Goal: Task Accomplishment & Management: Use online tool/utility

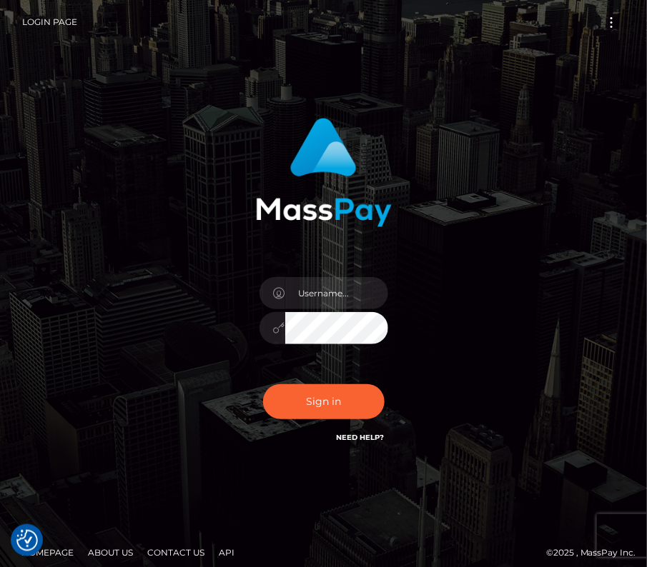
type input "kateo"
click at [334, 299] on input "text" at bounding box center [336, 293] width 103 height 32
type input "kateo"
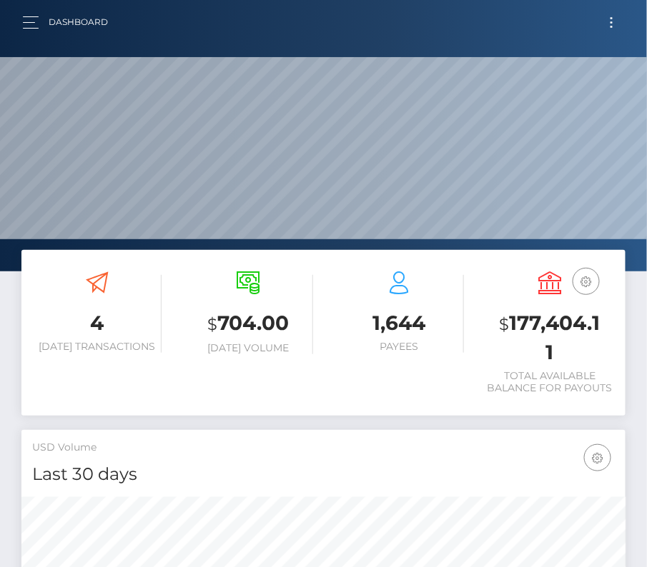
click at [619, 21] on button "Toggle navigation" at bounding box center [611, 22] width 26 height 19
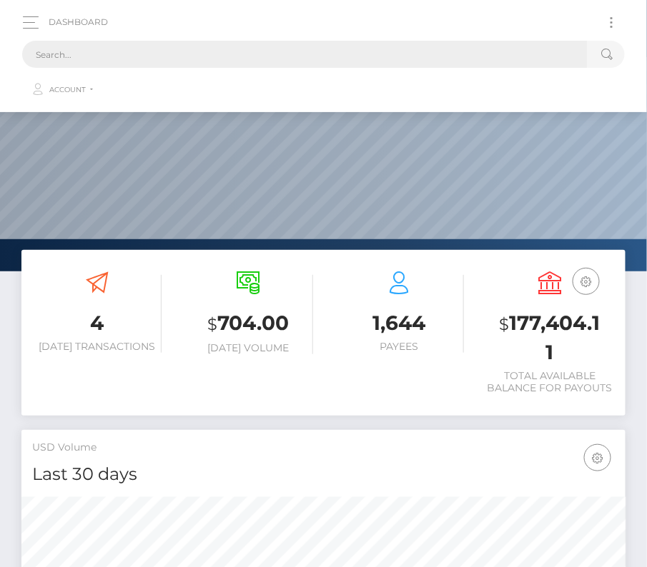
click at [302, 58] on input "text" at bounding box center [304, 54] width 565 height 27
paste input "2270513"
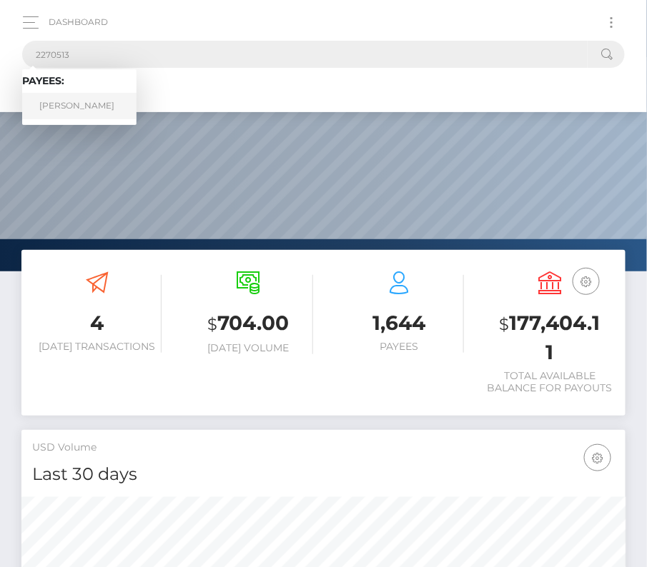
type input "2270513"
click at [62, 100] on link "Ramiro Gonzalez" at bounding box center [79, 106] width 114 height 26
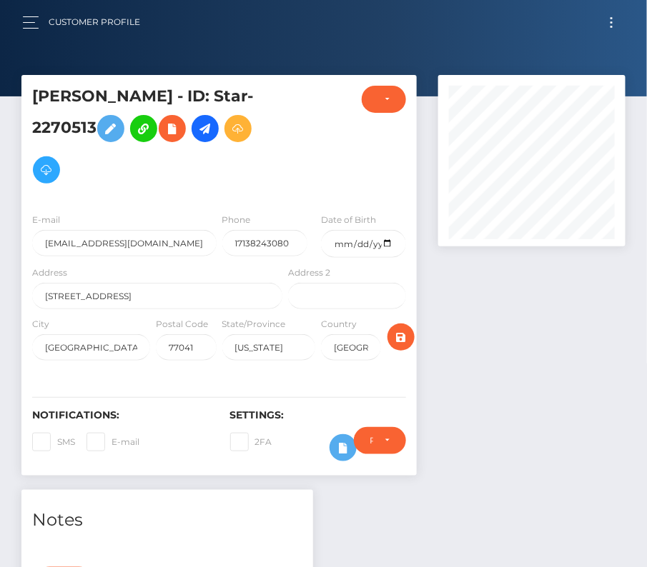
scroll to position [171, 187]
click at [608, 22] on button "Toggle navigation" at bounding box center [611, 22] width 26 height 19
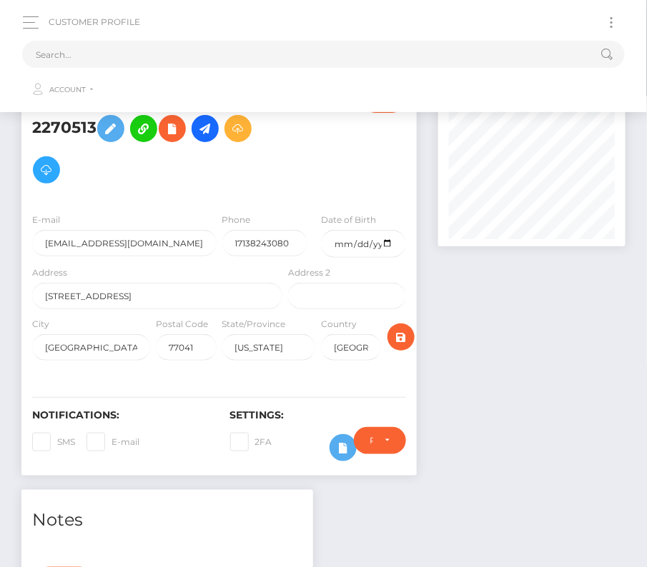
click at [497, 319] on div at bounding box center [531, 282] width 209 height 415
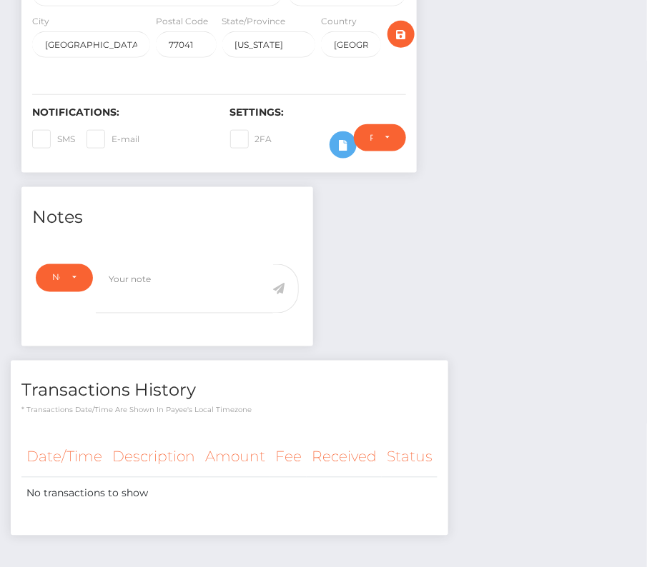
scroll to position [0, 0]
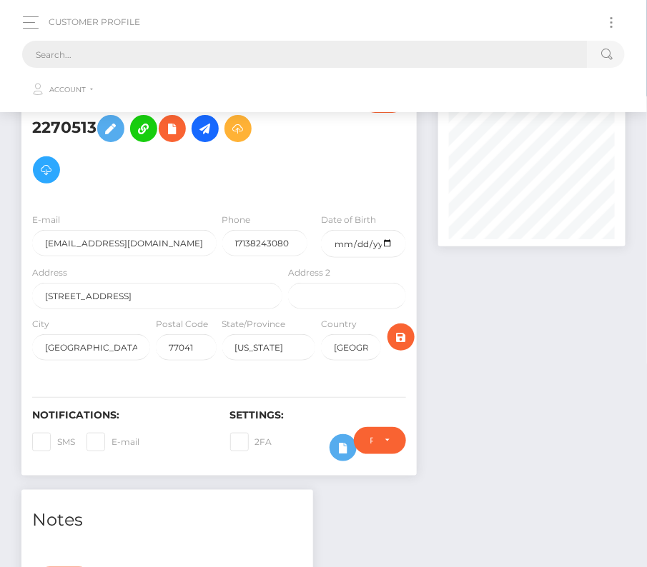
click at [348, 43] on input "text" at bounding box center [304, 54] width 565 height 27
paste input "436437"
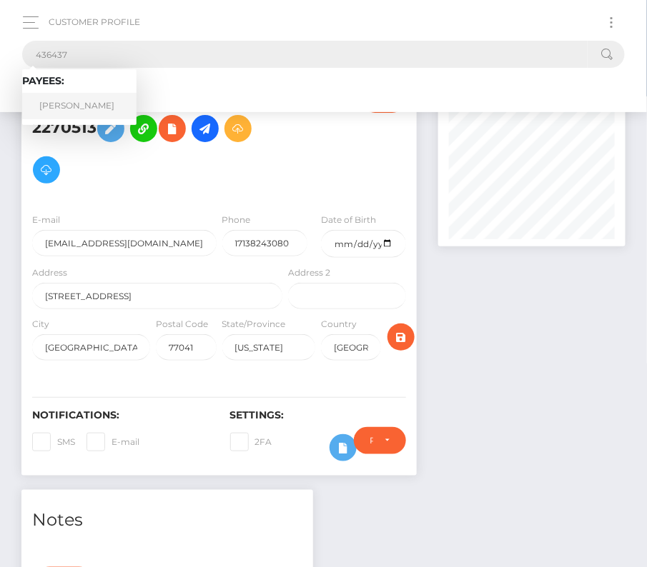
type input "436437"
click at [74, 101] on link "Davide Del Deo" at bounding box center [79, 106] width 114 height 26
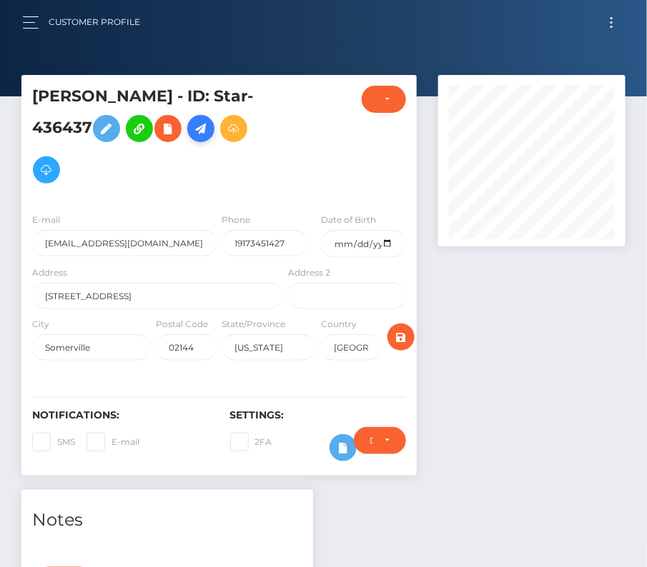
click at [209, 136] on icon at bounding box center [200, 129] width 17 height 18
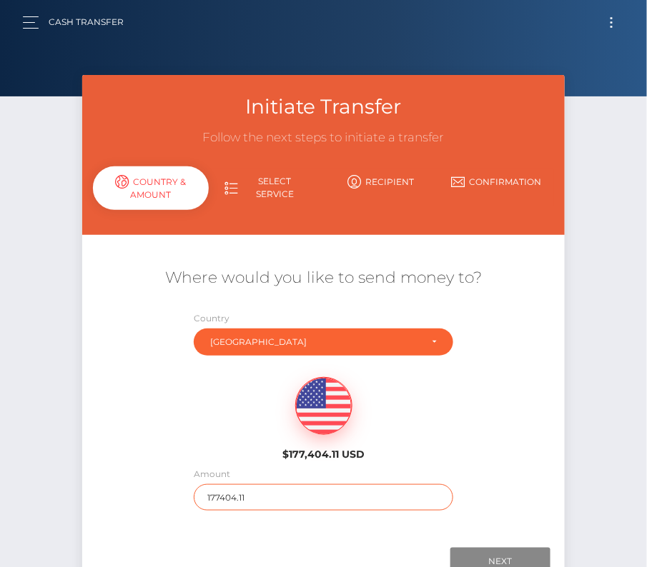
click at [231, 497] on input "177404.11" at bounding box center [323, 497] width 259 height 26
type input "220"
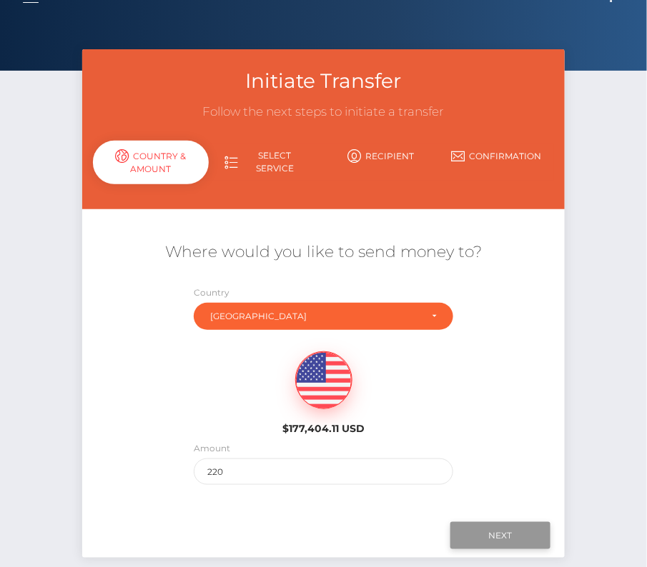
click at [483, 532] on input "Next" at bounding box center [500, 535] width 100 height 27
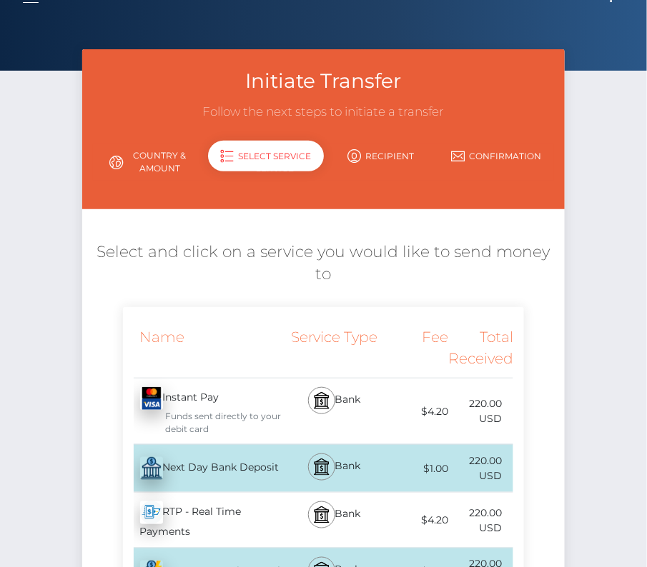
click at [243, 477] on div "Next Day Bank Deposit - USD" at bounding box center [204, 469] width 163 height 40
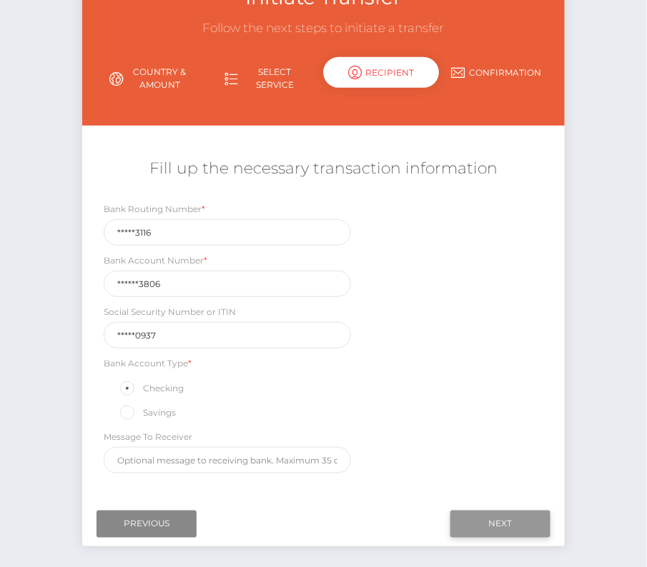
scroll to position [114, 0]
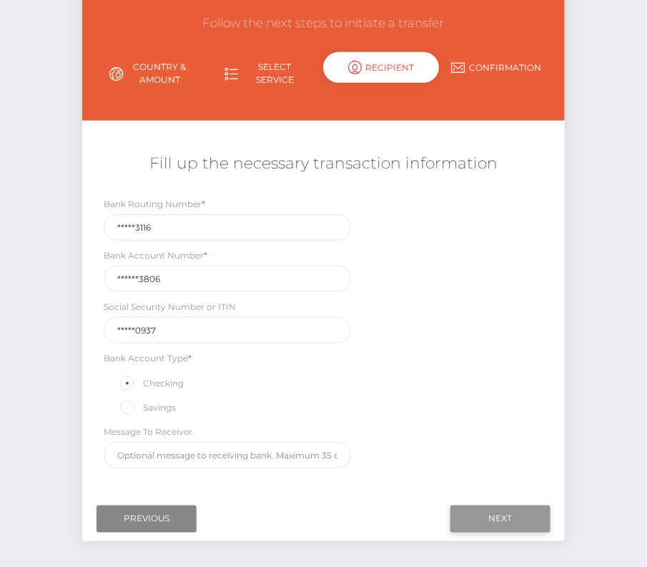
click at [503, 517] on input "Next" at bounding box center [500, 519] width 100 height 27
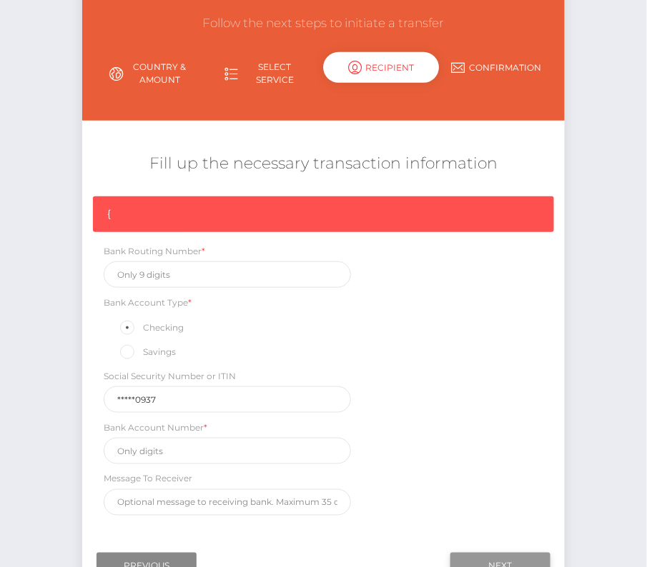
scroll to position [121, 0]
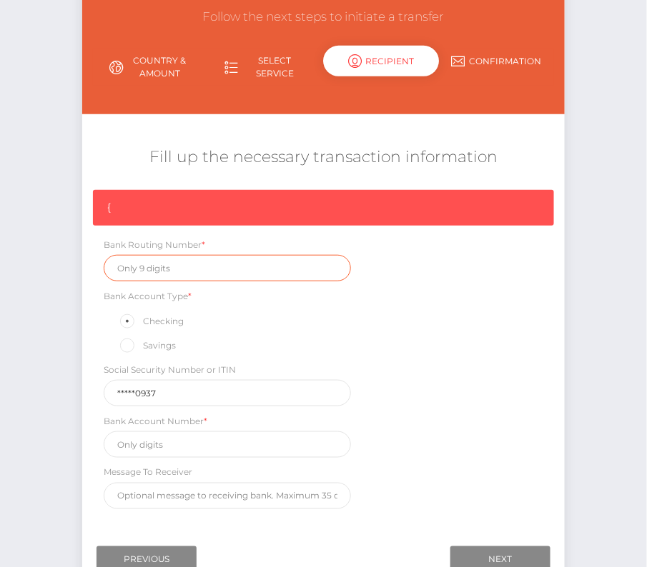
click at [151, 269] on input "text" at bounding box center [227, 268] width 247 height 26
paste input "124003116"
type input "124003116"
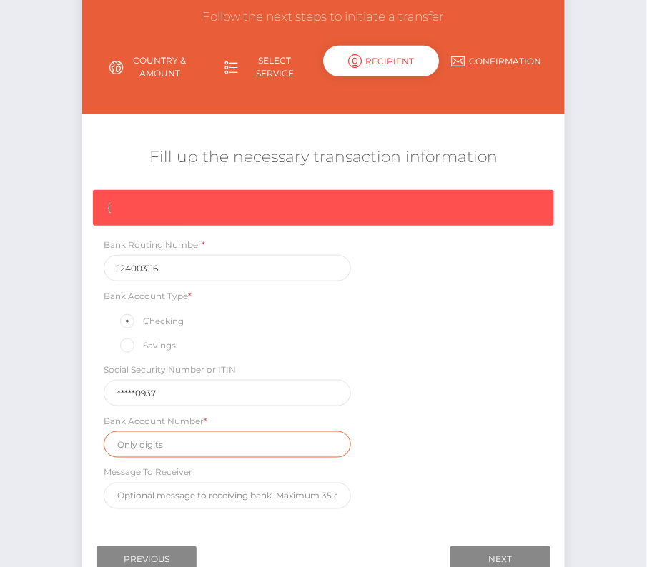
click at [184, 436] on input "text" at bounding box center [227, 445] width 247 height 26
paste input "1120113806"
type input "1120113806"
click at [439, 469] on div "{ Bank Routing Number * 124003116 Bank Account Type * Checking Savings Social S…" at bounding box center [323, 353] width 482 height 327
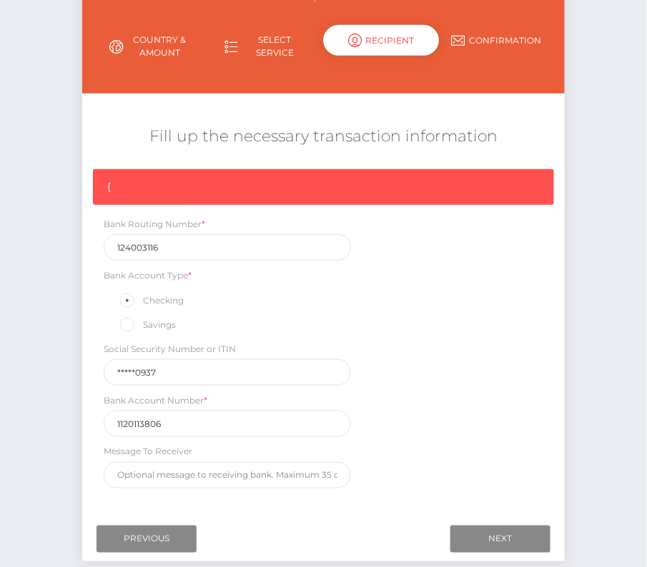
scroll to position [157, 0]
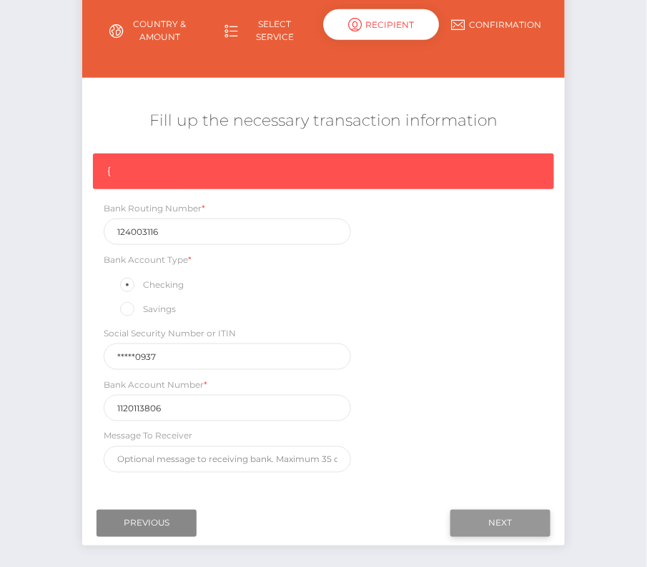
click at [478, 514] on input "Next" at bounding box center [500, 523] width 100 height 27
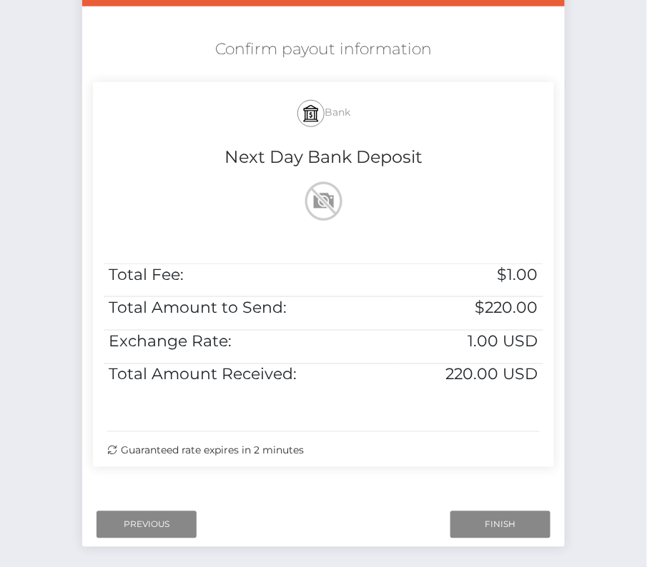
scroll to position [291, 0]
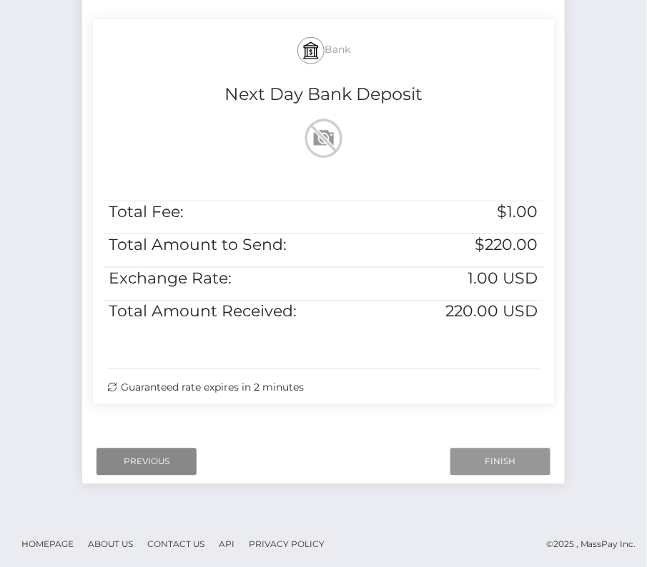
click at [505, 467] on input "Finish" at bounding box center [500, 462] width 100 height 27
click at [0, 449] on html "Starcling LLC Dashboard Transactions Ledger Payees Cancellations" at bounding box center [323, 139] width 647 height 861
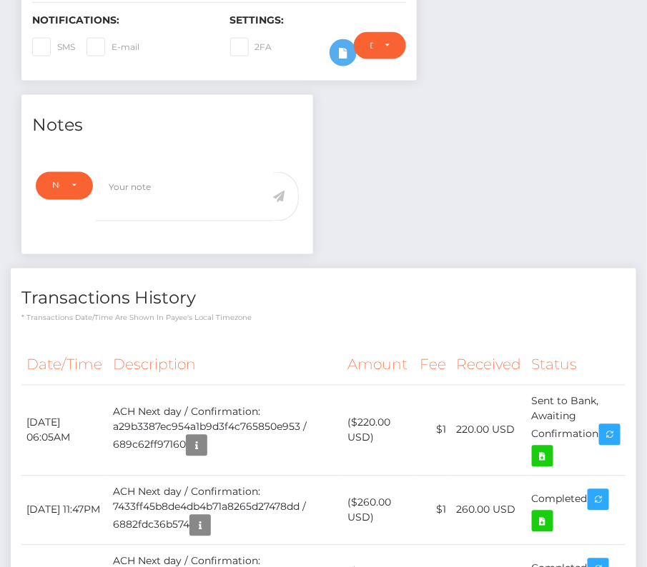
scroll to position [397, 0]
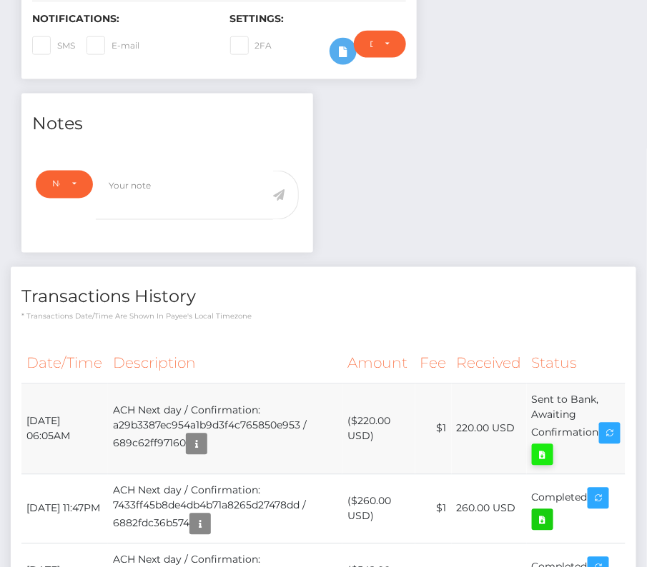
click at [553, 444] on link at bounding box center [542, 454] width 21 height 21
drag, startPoint x: 26, startPoint y: 409, endPoint x: 600, endPoint y: 434, distance: 574.3
click at [600, 434] on tr "[DATE] 06:05AM ACH Next day / Confirmation: a29b3387ec954a1b9d3f4c765850e953 / …" at bounding box center [323, 429] width 604 height 91
copy tbody "[DATE] 06:05AM ACH Next day / Confirmation: a29b3387ec954a1b9d3f4c765850e953 / …"
click at [349, 326] on div "Transactions History * Transactions date/time are shown in payee's local timezo…" at bounding box center [323, 545] width 625 height 557
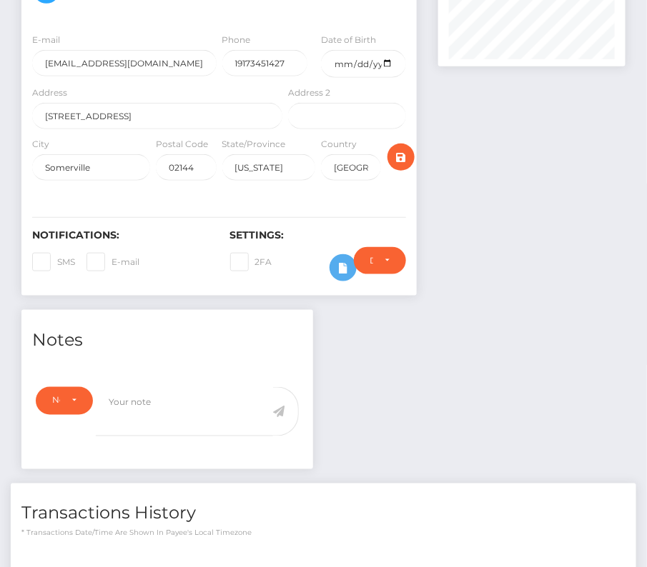
scroll to position [0, 0]
